Goal: Information Seeking & Learning: Learn about a topic

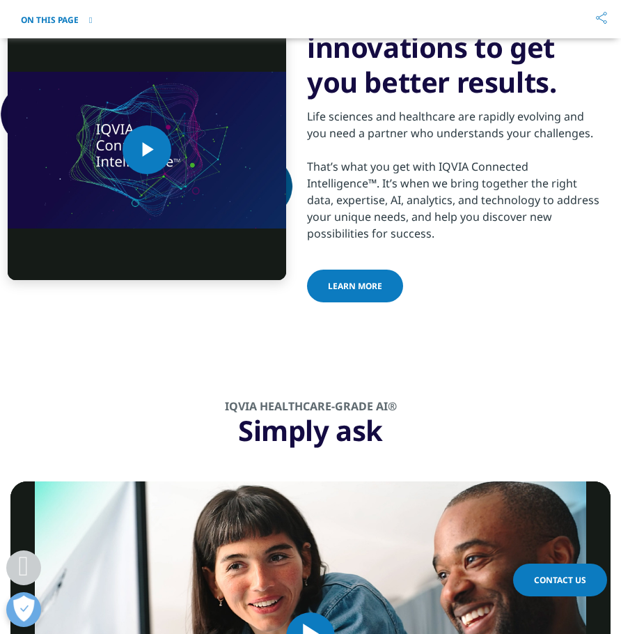
scroll to position [1564, 0]
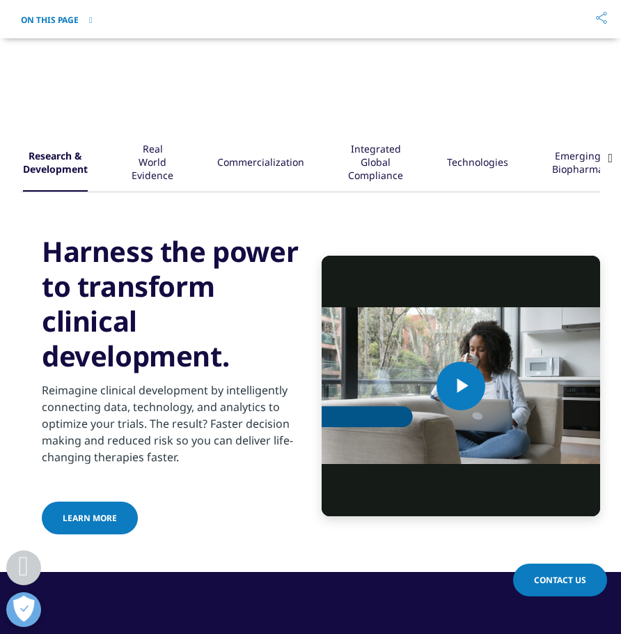
click at [175, 192] on div "Research & Development Real World Evidence" at bounding box center [311, 163] width 580 height 57
click at [141, 173] on div "Real World Evidence" at bounding box center [153, 163] width 42 height 56
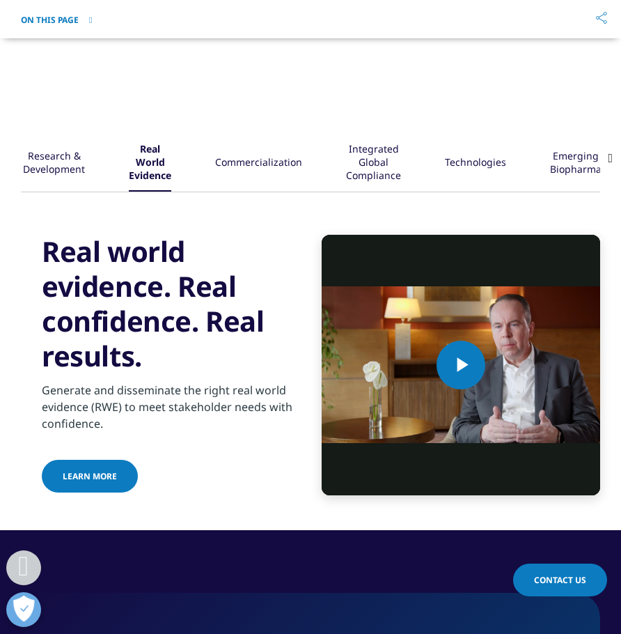
scroll to position [1749, 0]
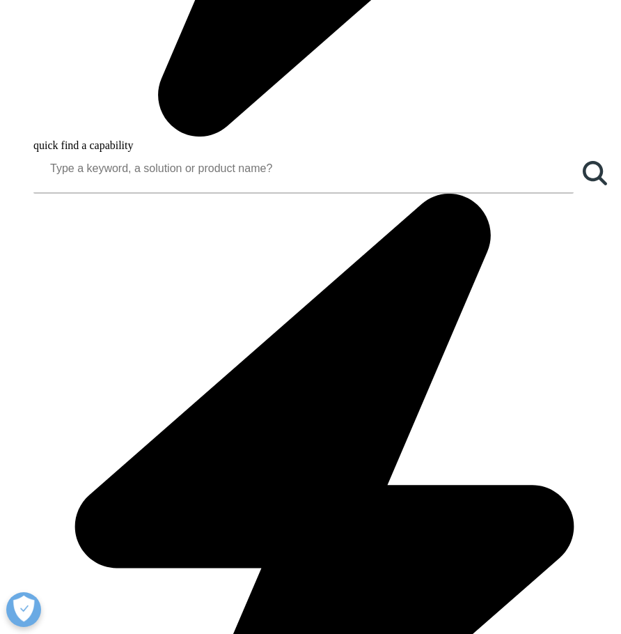
scroll to position [899, 0]
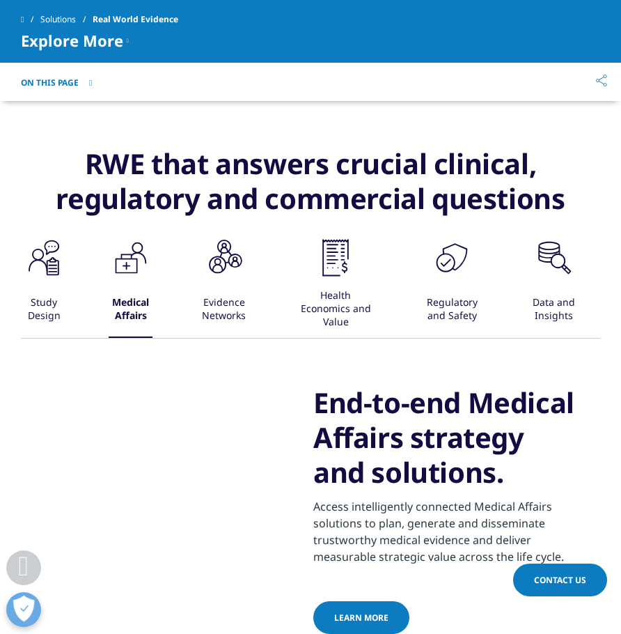
click at [127, 262] on icon at bounding box center [125, 266] width 1 height 8
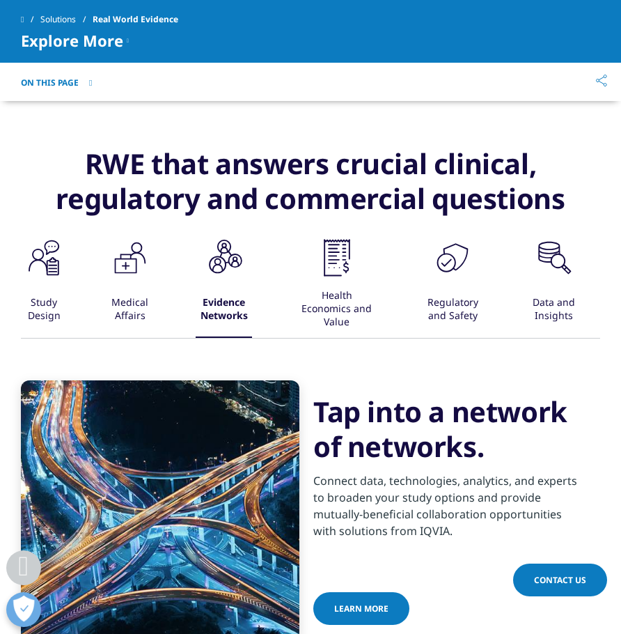
click at [65, 271] on icon ".cls-1{fill:#231f20;}" at bounding box center [44, 258] width 42 height 42
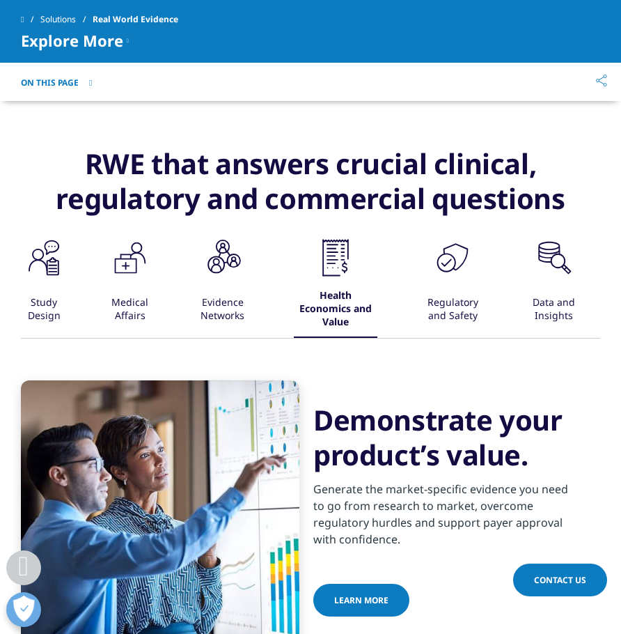
click at [444, 286] on div "Regulatory and Safety" at bounding box center [452, 309] width 63 height 56
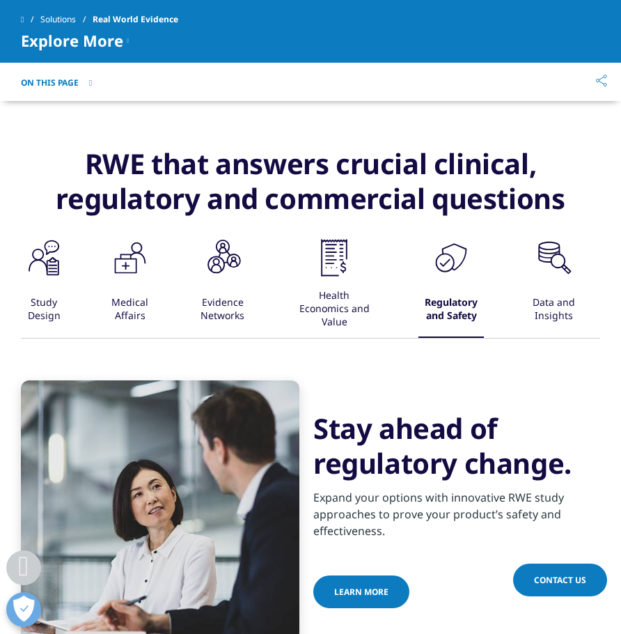
click at [351, 290] on div "Health Economics and Value" at bounding box center [334, 309] width 81 height 56
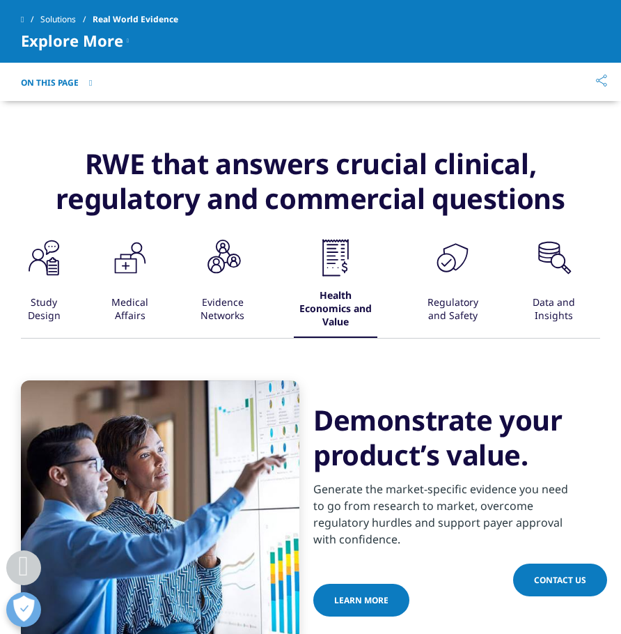
click at [151, 295] on div ".st0{fill:#140b42} Study Design .cls-1{fill:#231f20;} Medical Affairs .cls-1{fi…" at bounding box center [311, 287] width 580 height 101
click at [138, 292] on div "Medical Affairs" at bounding box center [130, 309] width 43 height 56
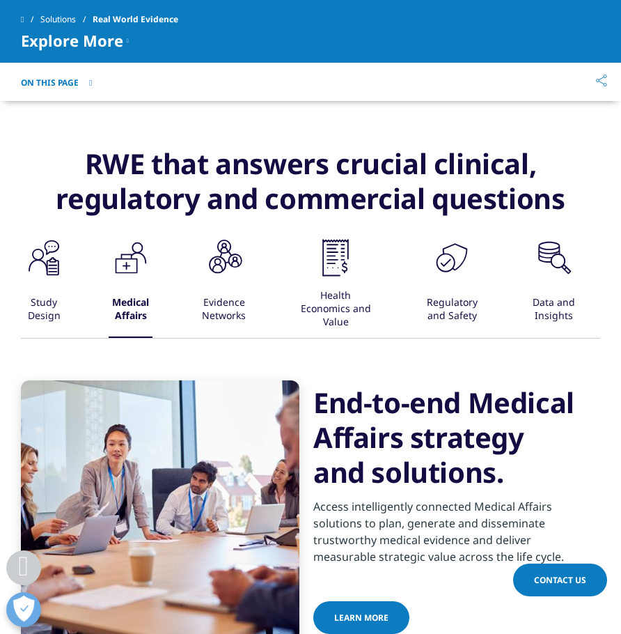
click at [73, 293] on div ".st0{fill:#140b42} Study Design .cls-1{fill:#231f20;} Medical Affairs .cls-1{fi…" at bounding box center [311, 287] width 580 height 101
click at [52, 293] on div "Study Design" at bounding box center [44, 309] width 42 height 56
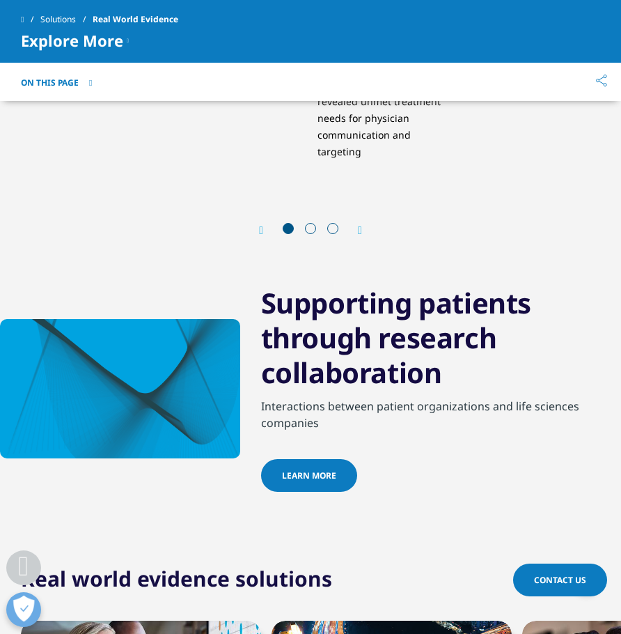
scroll to position [2852, 0]
